Goal: Information Seeking & Learning: Find specific page/section

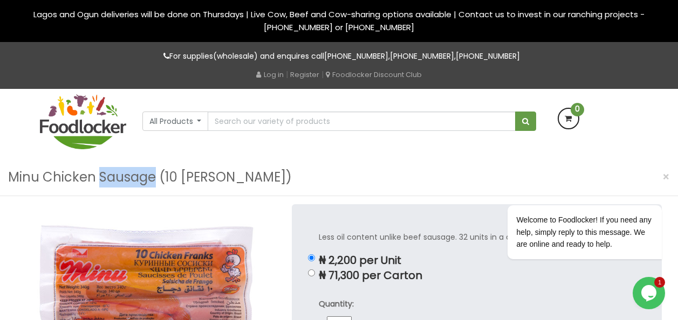
drag, startPoint x: 100, startPoint y: 176, endPoint x: 155, endPoint y: 181, distance: 54.7
click at [155, 181] on h3 "Minu Chicken Sausage (10 [PERSON_NAME])" at bounding box center [150, 177] width 284 height 20
copy h3 "Sausage"
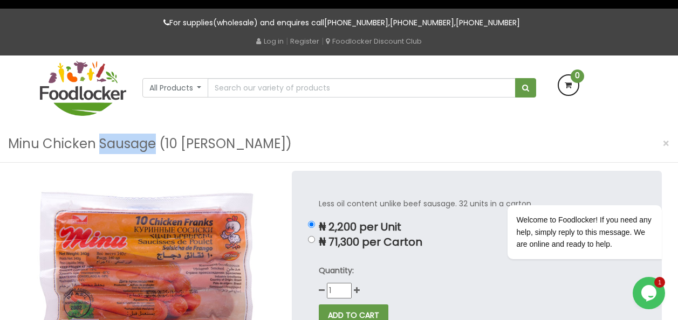
scroll to position [54, 0]
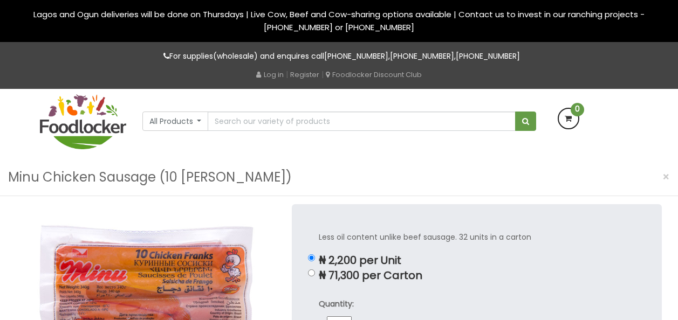
click at [241, 118] on input "text" at bounding box center [361, 121] width 307 height 19
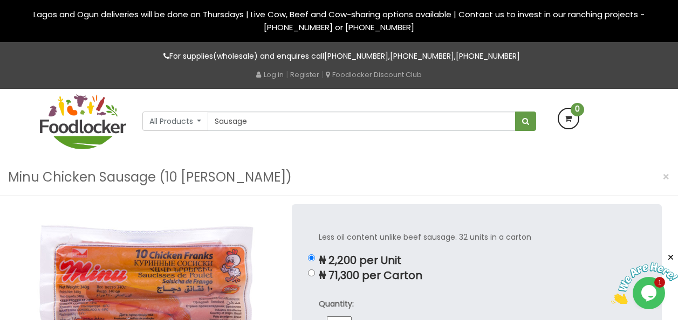
type input "Sausage"
click at [515, 112] on button "submit" at bounding box center [525, 121] width 21 height 19
